Goal: Task Accomplishment & Management: Manage account settings

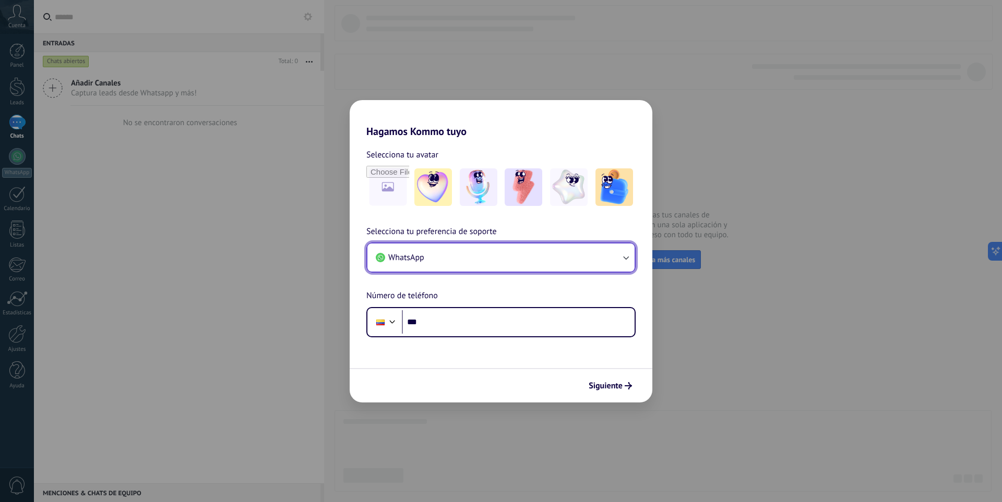
click at [462, 264] on button "WhatsApp" at bounding box center [500, 258] width 267 height 28
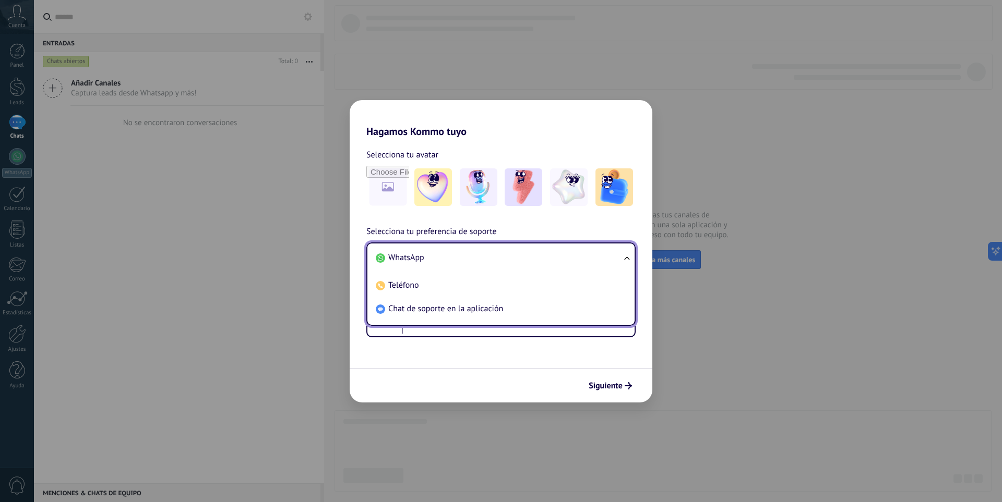
click at [462, 264] on li "WhatsApp" at bounding box center [498, 257] width 255 height 23
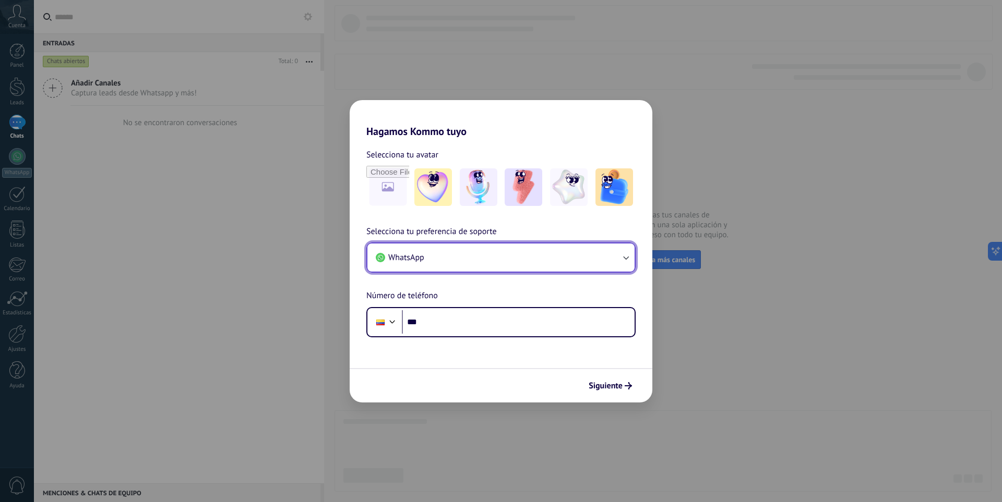
click at [462, 264] on button "WhatsApp" at bounding box center [500, 258] width 267 height 28
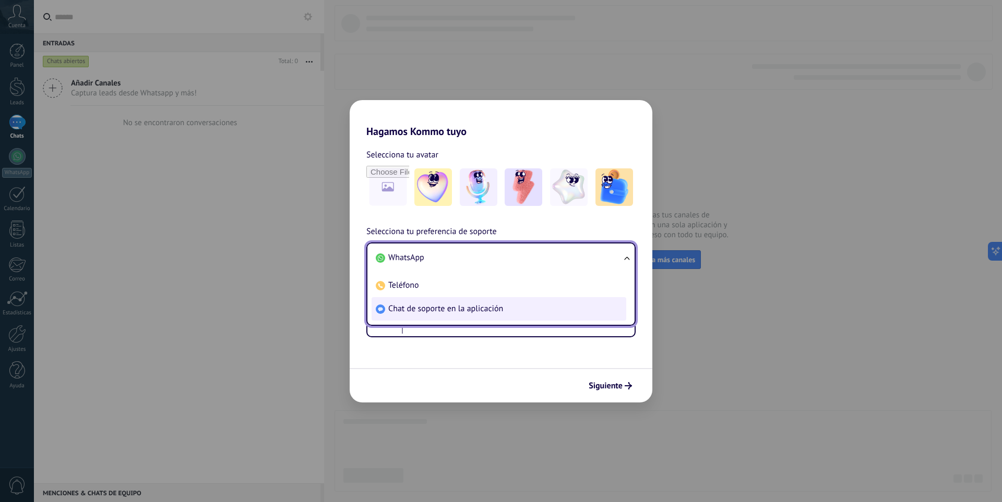
click at [459, 311] on span "Chat de soporte en la aplicación" at bounding box center [445, 309] width 115 height 10
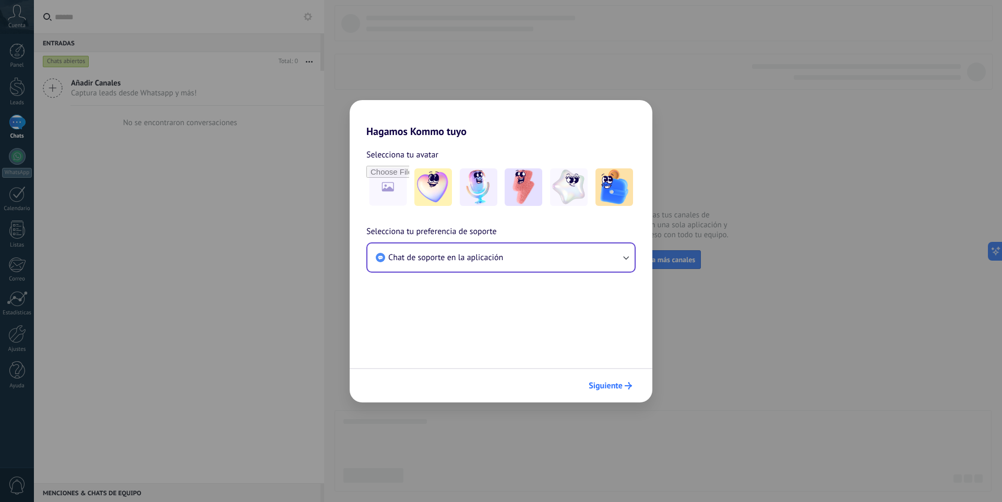
click at [597, 387] on span "Siguiente" at bounding box center [606, 385] width 34 height 7
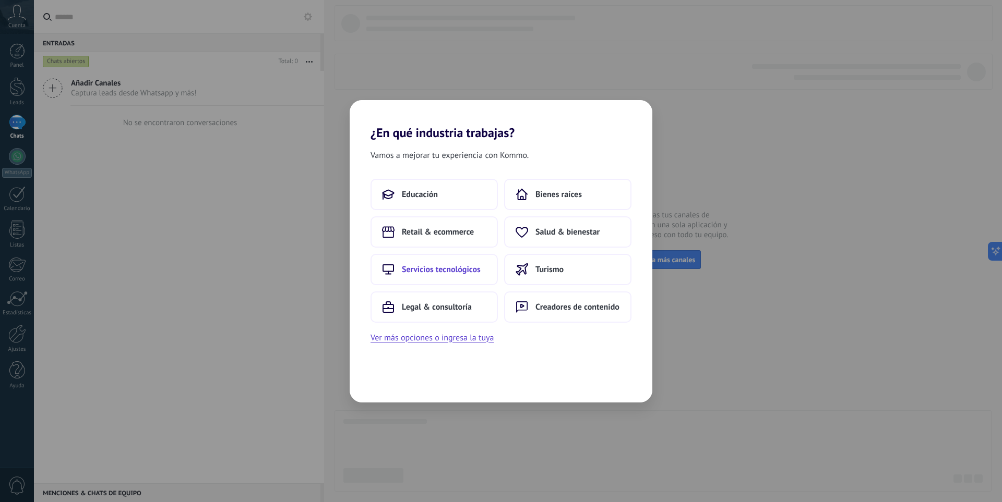
click at [461, 270] on span "Servicios tecnológicos" at bounding box center [441, 270] width 79 height 10
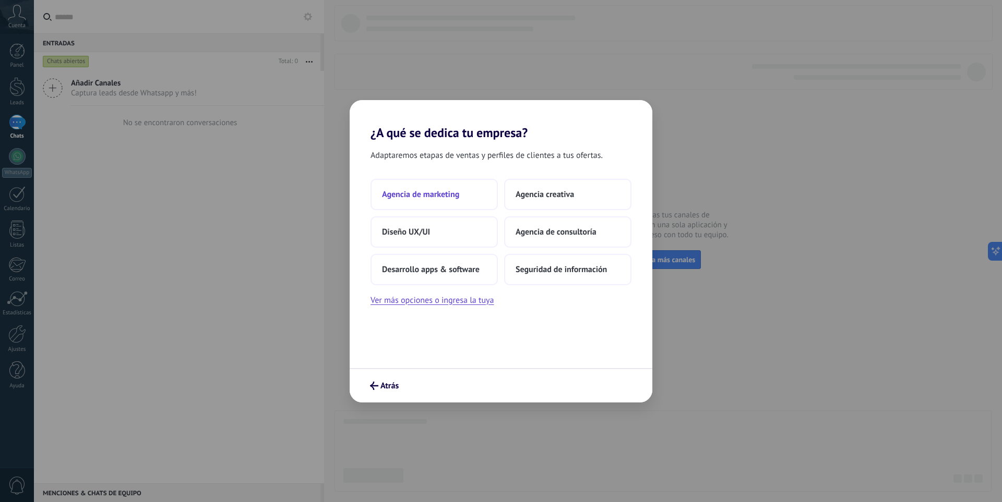
click at [462, 199] on button "Agencia de marketing" at bounding box center [433, 194] width 127 height 31
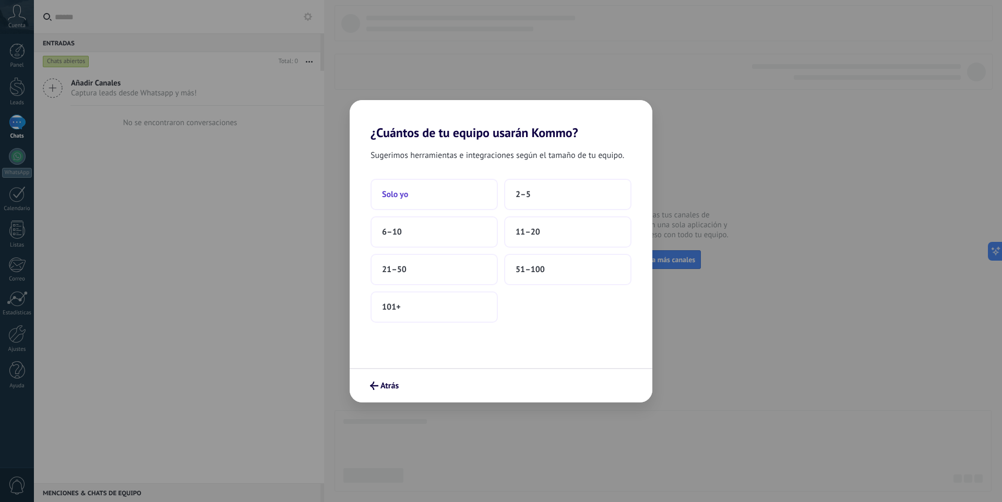
click at [457, 206] on button "Solo yo" at bounding box center [433, 194] width 127 height 31
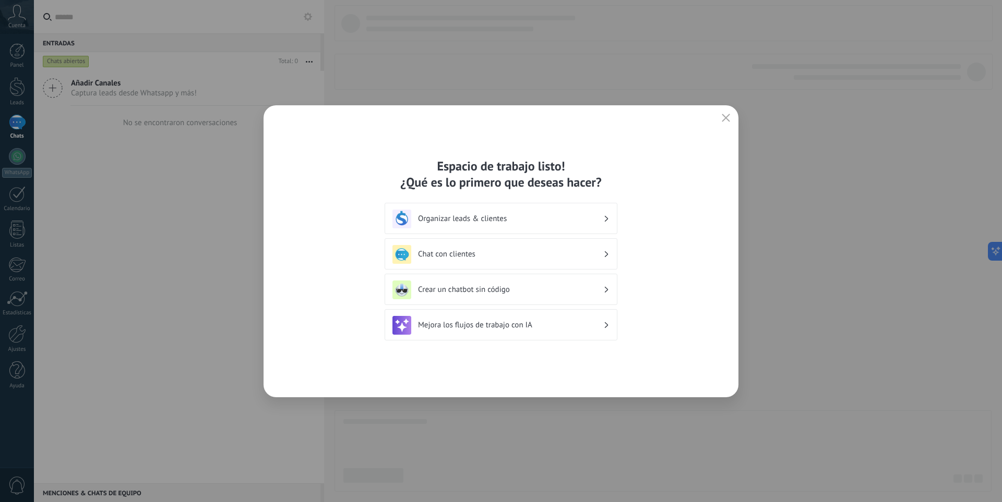
click at [731, 118] on button "button" at bounding box center [726, 118] width 14 height 15
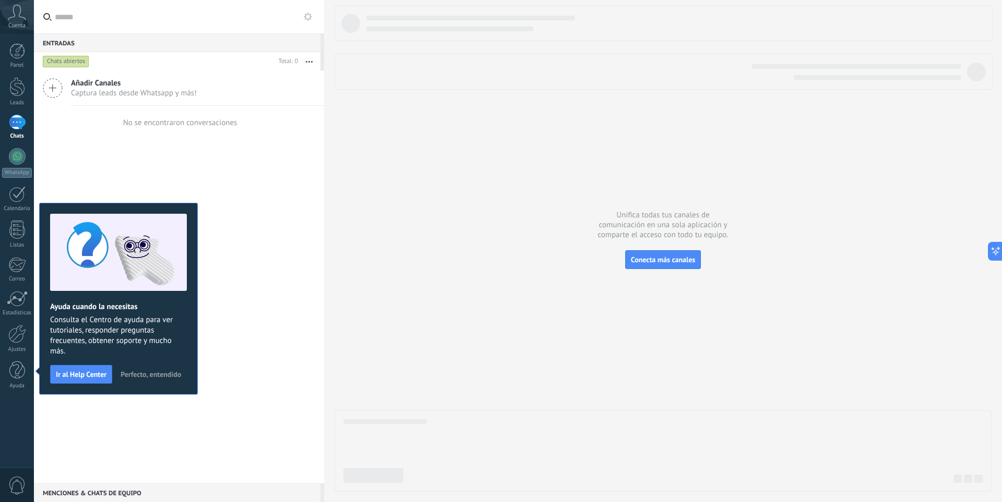
click at [155, 378] on span "Perfecto, entendido" at bounding box center [151, 374] width 61 height 7
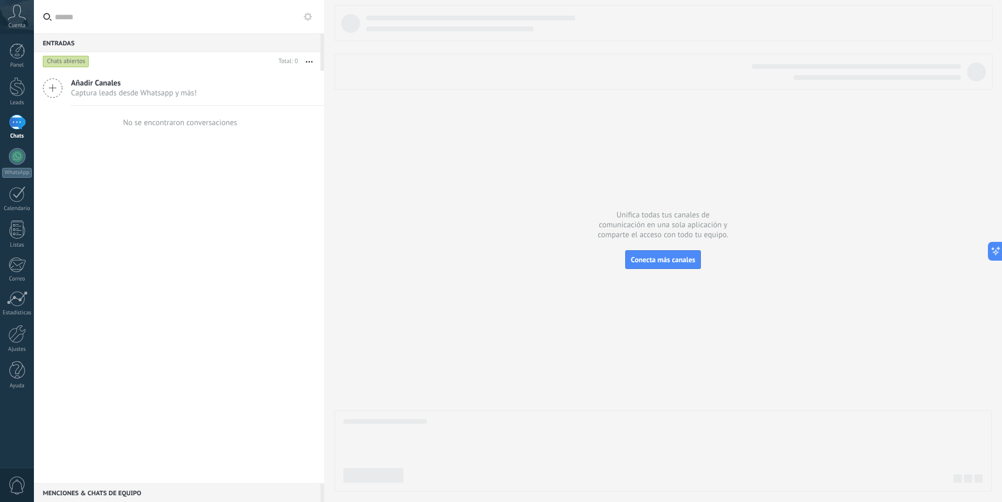
click at [155, 262] on div "Añadir Canales Captura leads desde Whatsapp y más! No se encontraron conversaci…" at bounding box center [179, 277] width 290 height 413
click at [15, 100] on div "Leads" at bounding box center [17, 103] width 30 height 7
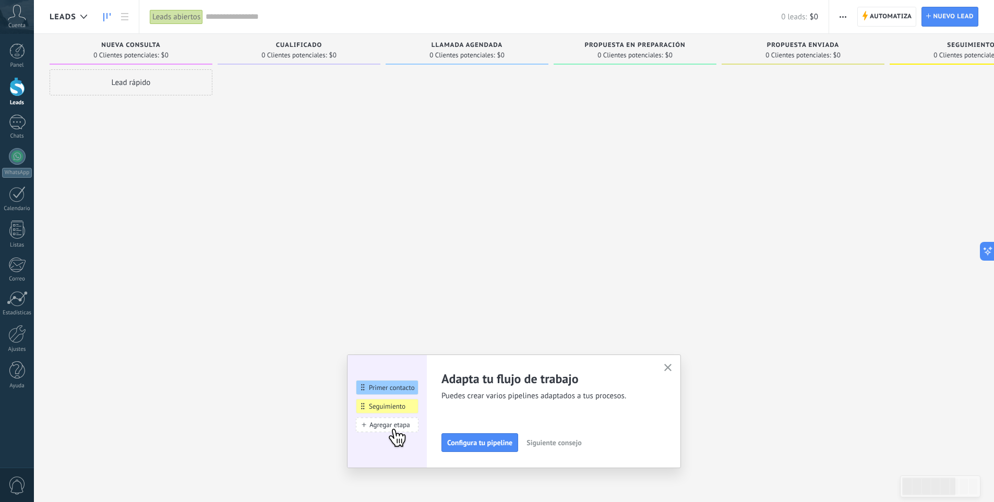
click at [673, 363] on button "button" at bounding box center [668, 369] width 13 height 14
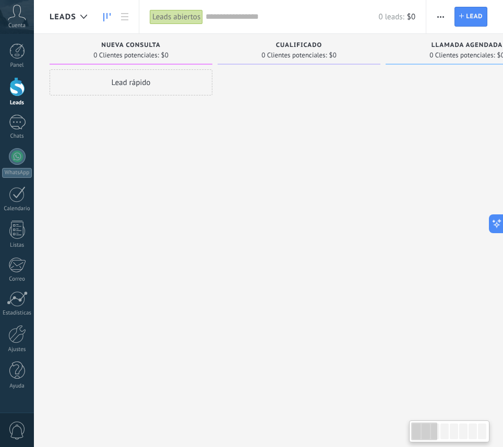
click at [123, 178] on div "Lead rápido" at bounding box center [131, 224] width 163 height 311
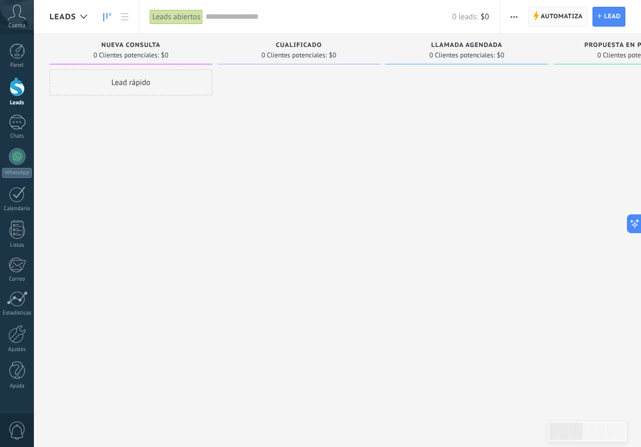
click at [575, 17] on span "Automatiza" at bounding box center [562, 16] width 42 height 19
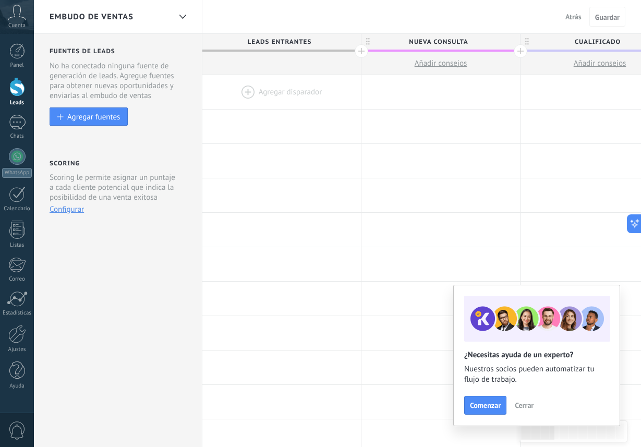
click at [449, 42] on span "Nueva consulta" at bounding box center [438, 42] width 153 height 16
click at [424, 42] on span "Nueva consulta" at bounding box center [438, 42] width 153 height 16
click at [457, 40] on input "**********" at bounding box center [438, 42] width 138 height 16
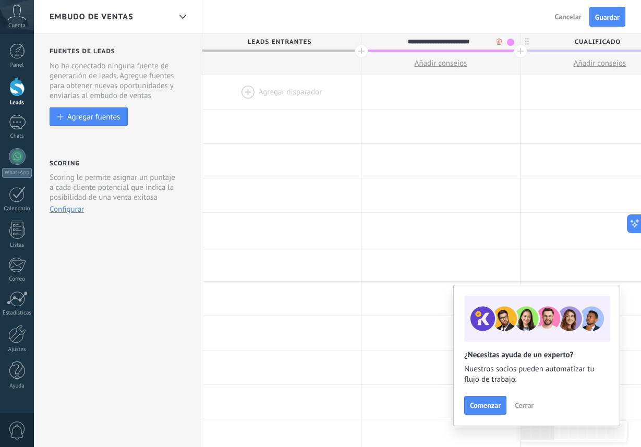
type input "**********"
click at [523, 406] on span "Cerrar" at bounding box center [524, 405] width 19 height 7
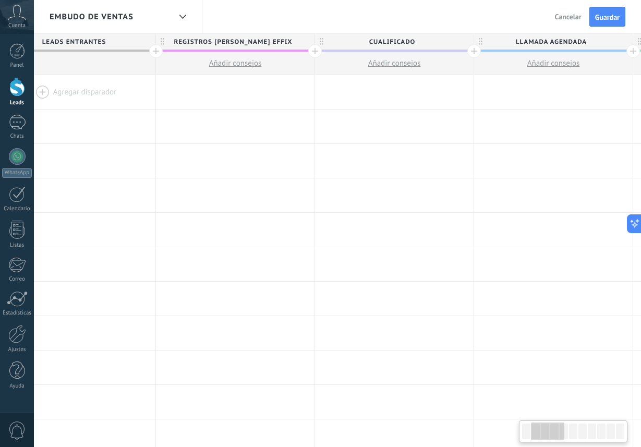
scroll to position [0, 215]
drag, startPoint x: 529, startPoint y: 432, endPoint x: 536, endPoint y: 430, distance: 7.5
click at [536, 433] on div at bounding box center [549, 432] width 33 height 18
click at [370, 43] on span "Cualificado" at bounding box center [382, 42] width 153 height 16
click at [367, 42] on span "Cualificado" at bounding box center [382, 42] width 153 height 16
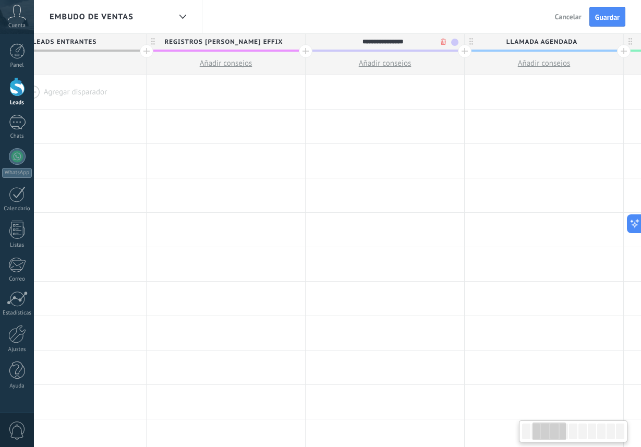
type input "**********"
click at [551, 431] on div at bounding box center [549, 432] width 33 height 18
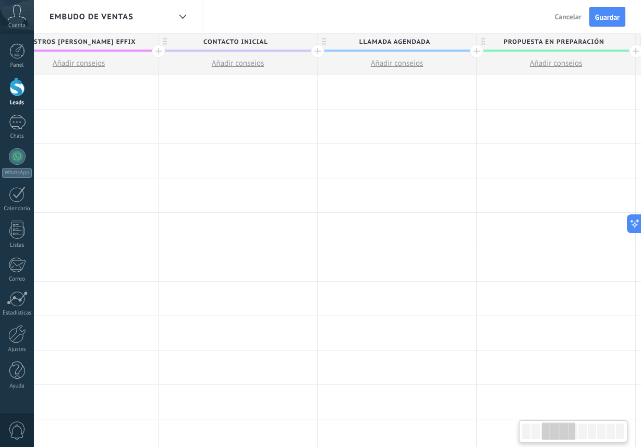
scroll to position [0, 391]
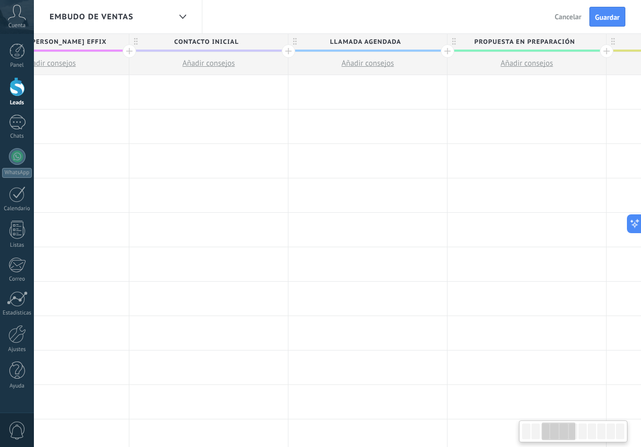
drag, startPoint x: 550, startPoint y: 434, endPoint x: 560, endPoint y: 433, distance: 9.4
click at [560, 433] on div at bounding box center [558, 432] width 33 height 18
click at [349, 42] on span "Llamada agendada" at bounding box center [365, 42] width 153 height 16
type input "**********"
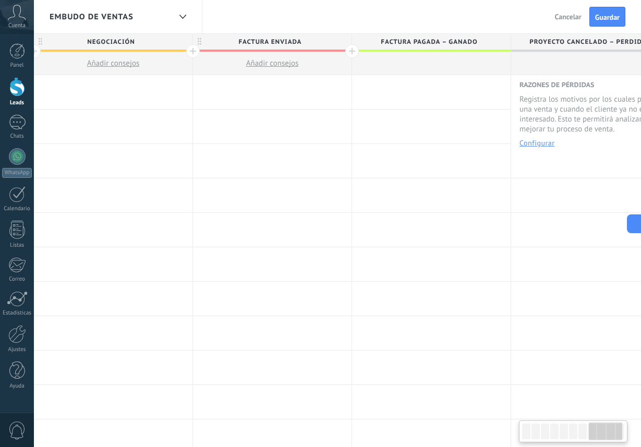
scroll to position [0, 1312]
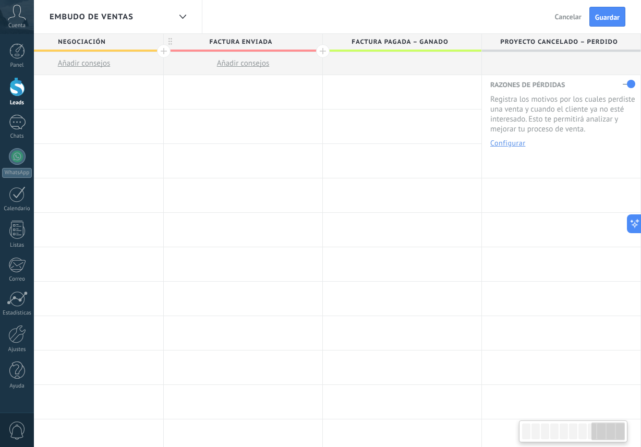
drag, startPoint x: 568, startPoint y: 431, endPoint x: 618, endPoint y: 436, distance: 49.8
click at [618, 436] on div at bounding box center [608, 432] width 33 height 18
click at [394, 42] on span "Factura pagada – ganado" at bounding box center [399, 42] width 153 height 16
type input "**********"
click at [273, 43] on span "Factura enviada" at bounding box center [240, 42] width 153 height 16
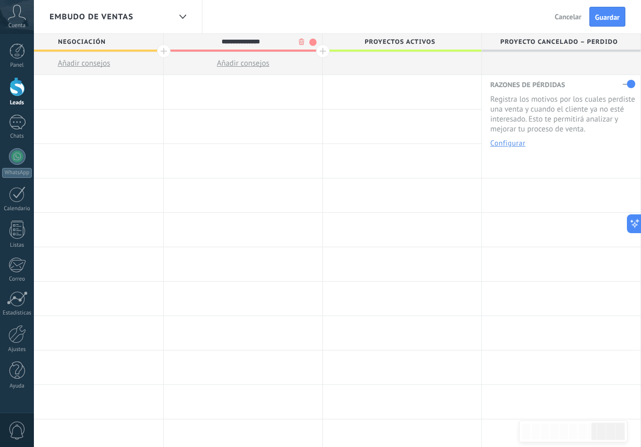
click at [118, 41] on span "Negociación" at bounding box center [81, 42] width 153 height 16
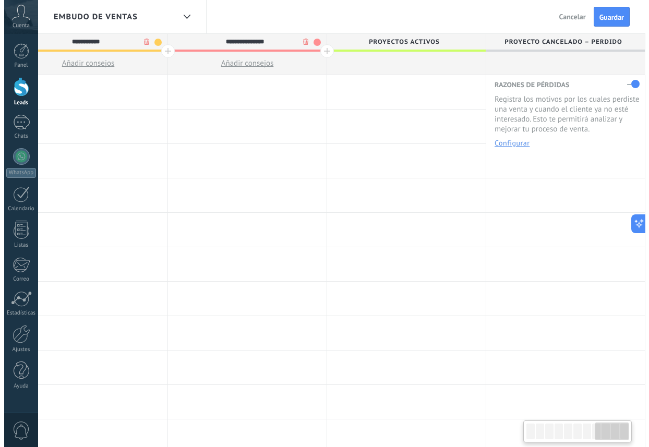
scroll to position [0, 1290]
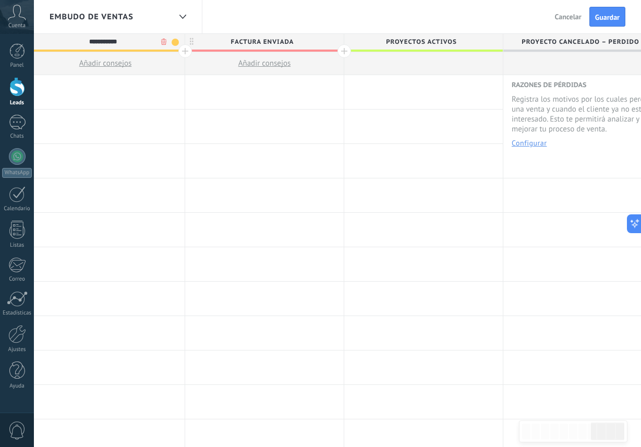
click at [163, 40] on body ".abccls-1,.abccls-2{fill-rule:evenodd}.abccls-2{fill:#fff} .abfcls-1{fill:none}…" at bounding box center [320, 223] width 641 height 447
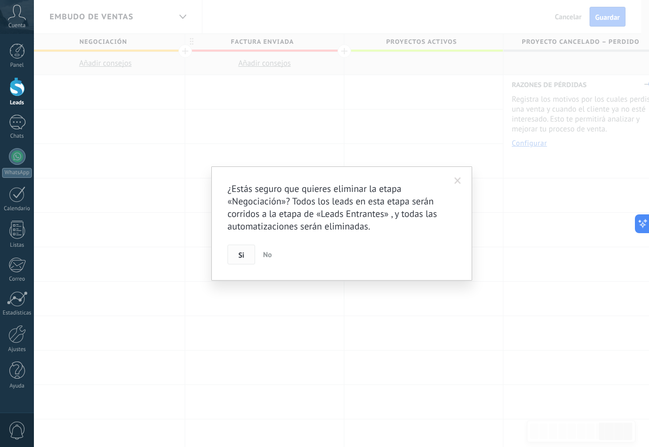
click at [238, 259] on span "Si" at bounding box center [241, 254] width 6 height 7
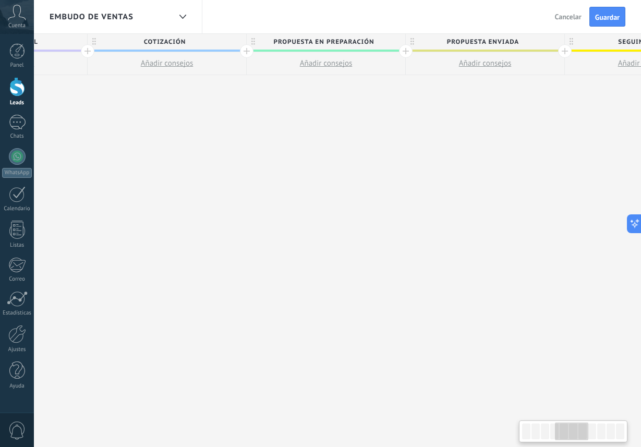
scroll to position [0, 619]
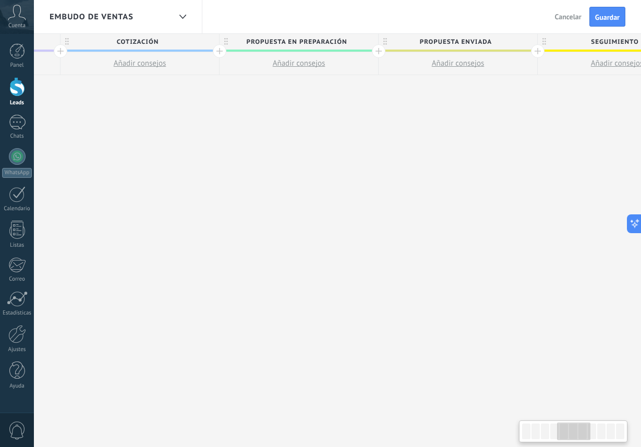
drag, startPoint x: 598, startPoint y: 433, endPoint x: 567, endPoint y: 422, distance: 33.5
click at [567, 423] on div at bounding box center [573, 432] width 33 height 18
click at [354, 41] on span "Propuesta en preparación" at bounding box center [296, 42] width 153 height 16
click at [357, 42] on body ".abccls-1,.abccls-2{fill-rule:evenodd}.abccls-2{fill:#fff} .abfcls-1{fill:none}…" at bounding box center [320, 223] width 641 height 447
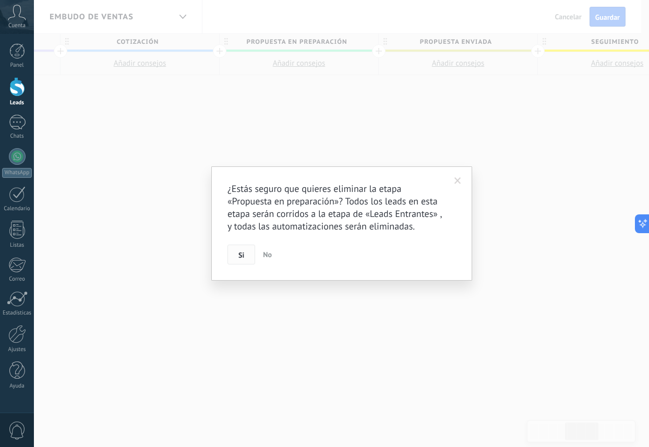
click at [247, 255] on button "Si" at bounding box center [241, 255] width 28 height 20
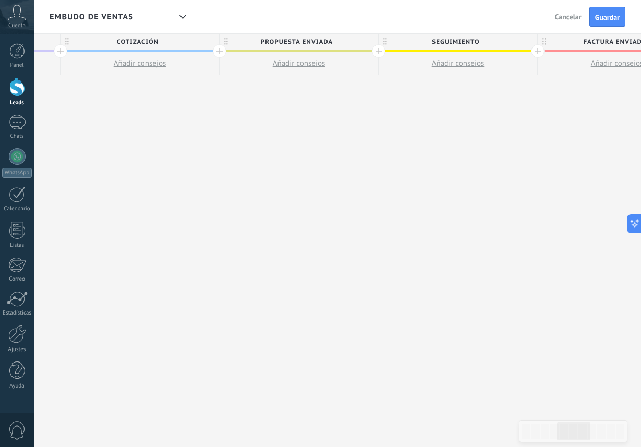
click at [349, 42] on span "Propuesta enviada" at bounding box center [296, 42] width 153 height 16
click at [357, 41] on body ".abccls-1,.abccls-2{fill-rule:evenodd}.abccls-2{fill:#fff} .abfcls-1{fill:none}…" at bounding box center [320, 223] width 641 height 447
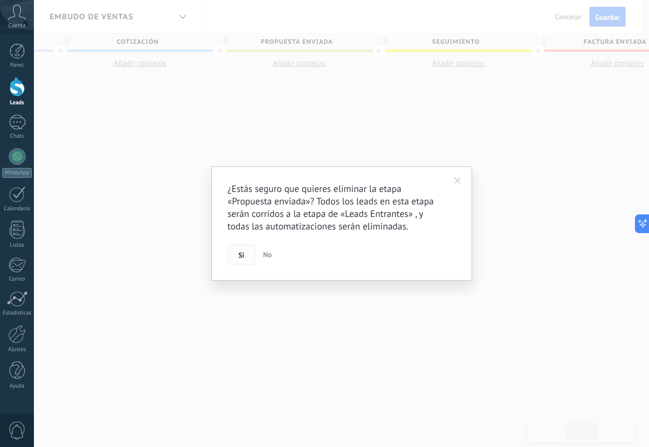
click at [242, 258] on span "Si" at bounding box center [241, 254] width 6 height 7
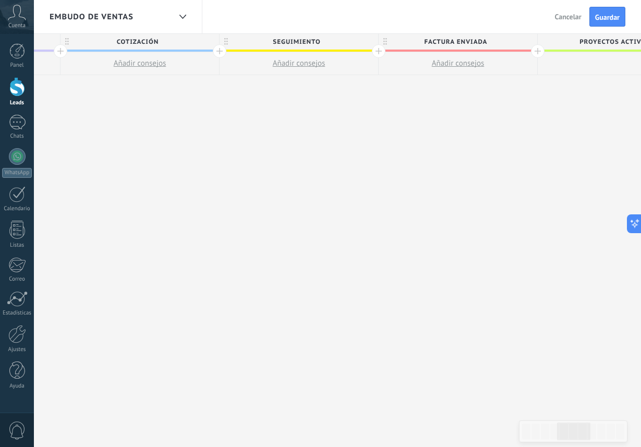
click at [327, 40] on span "Seguimiento" at bounding box center [296, 42] width 153 height 16
click at [358, 38] on body ".abccls-1,.abccls-2{fill-rule:evenodd}.abccls-2{fill:#fff} .abfcls-1{fill:none}…" at bounding box center [320, 223] width 641 height 447
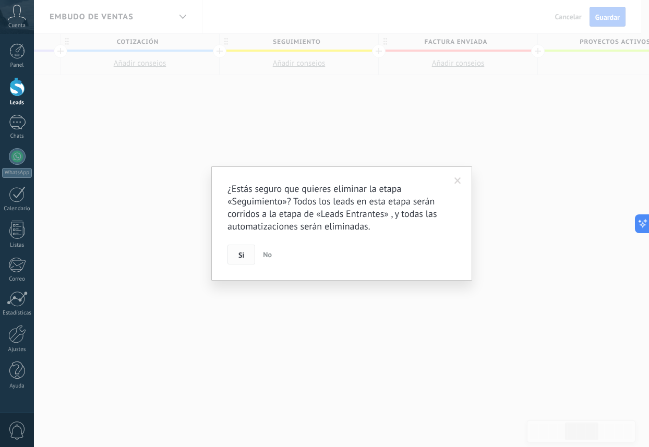
click at [242, 251] on span "Si" at bounding box center [241, 254] width 6 height 7
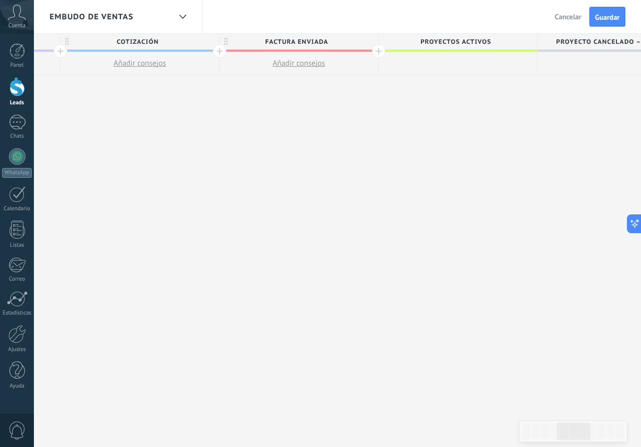
click at [339, 41] on span "Factura enviada" at bounding box center [296, 42] width 153 height 16
click at [365, 40] on span at bounding box center [368, 42] width 7 height 7
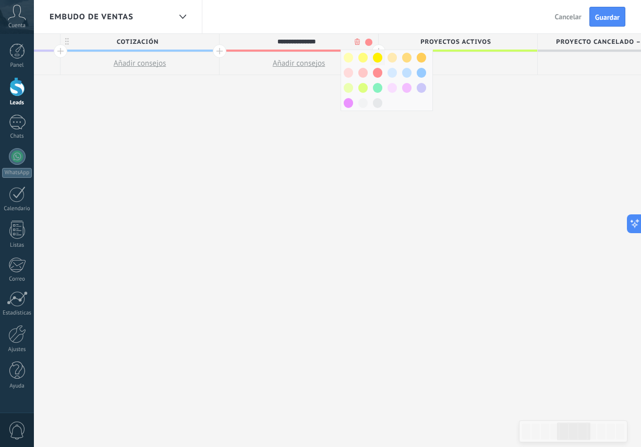
click at [375, 58] on span at bounding box center [377, 58] width 9 height 10
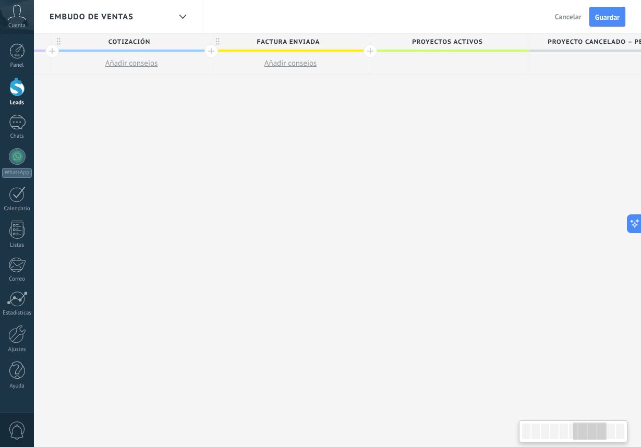
scroll to position [0, 675]
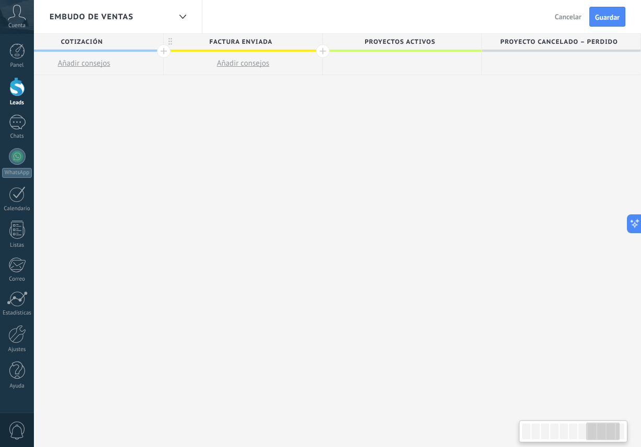
drag, startPoint x: 566, startPoint y: 426, endPoint x: 595, endPoint y: 395, distance: 42.4
click at [595, 395] on body ".abccls-1,.abccls-2{fill-rule:evenodd}.abccls-2{fill:#fff} .abfcls-1{fill:none}…" at bounding box center [320, 223] width 641 height 447
click at [609, 15] on span "Guardar" at bounding box center [607, 17] width 25 height 7
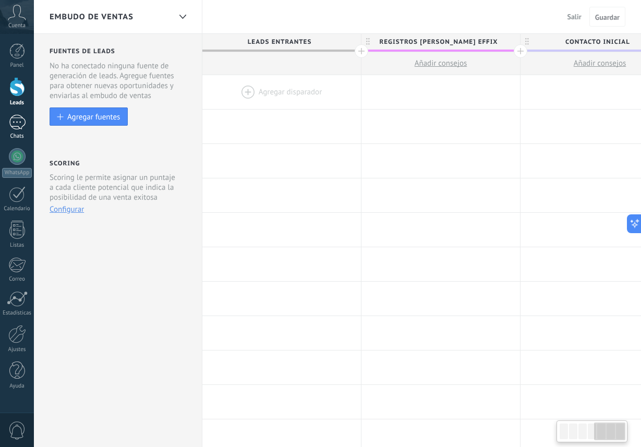
scroll to position [0, 675]
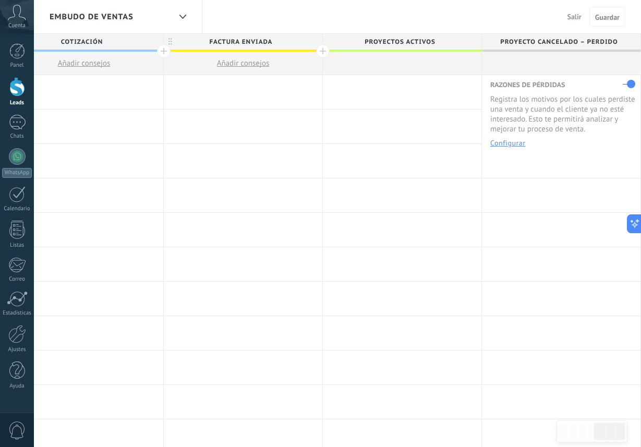
click at [576, 14] on span "Salir" at bounding box center [575, 16] width 14 height 9
